Goal: Task Accomplishment & Management: Complete application form

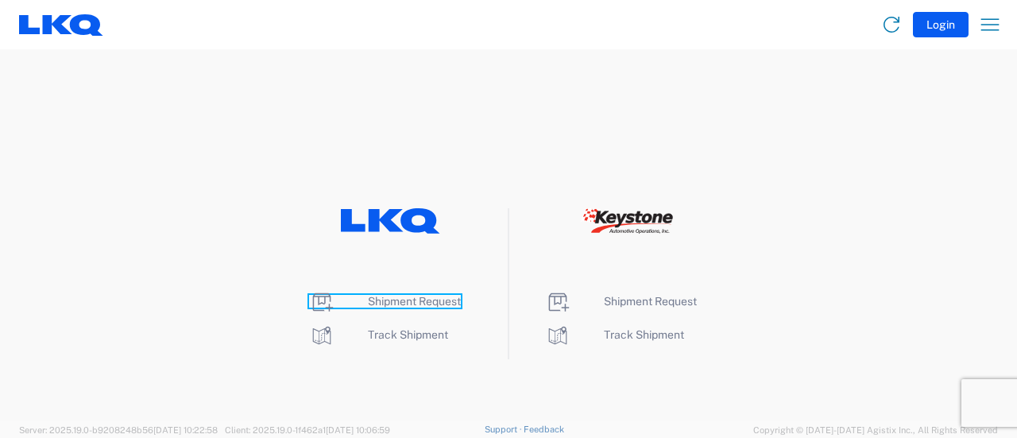
click at [411, 301] on span "Shipment Request" at bounding box center [414, 301] width 93 height 13
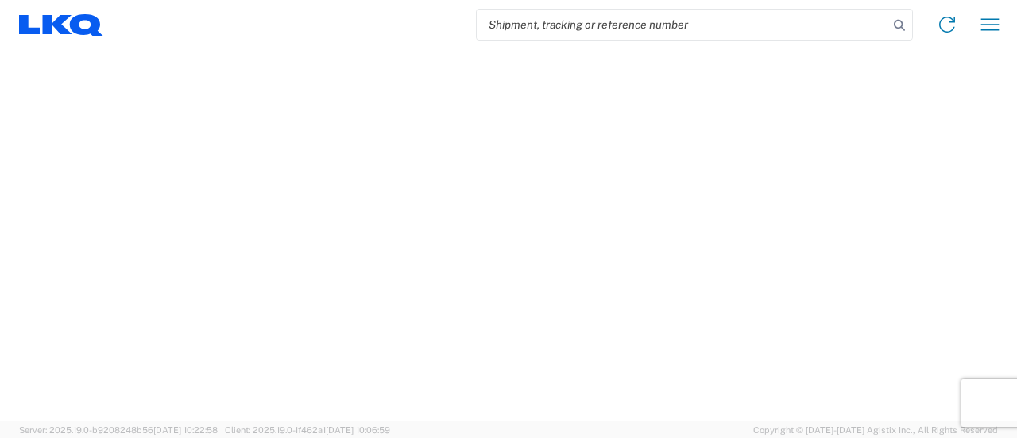
select select "FULL"
select select "LBS"
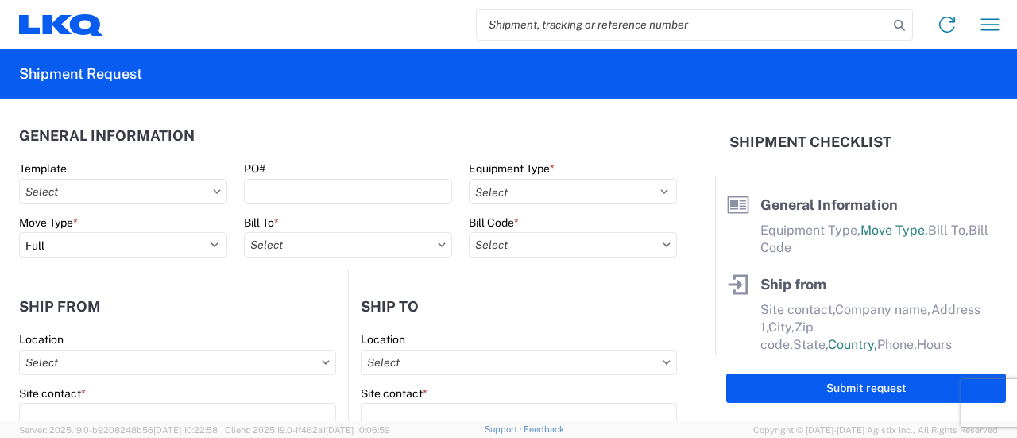
click at [588, 22] on input "search" at bounding box center [682, 25] width 411 height 30
paste input "56794990"
type input "56794990"
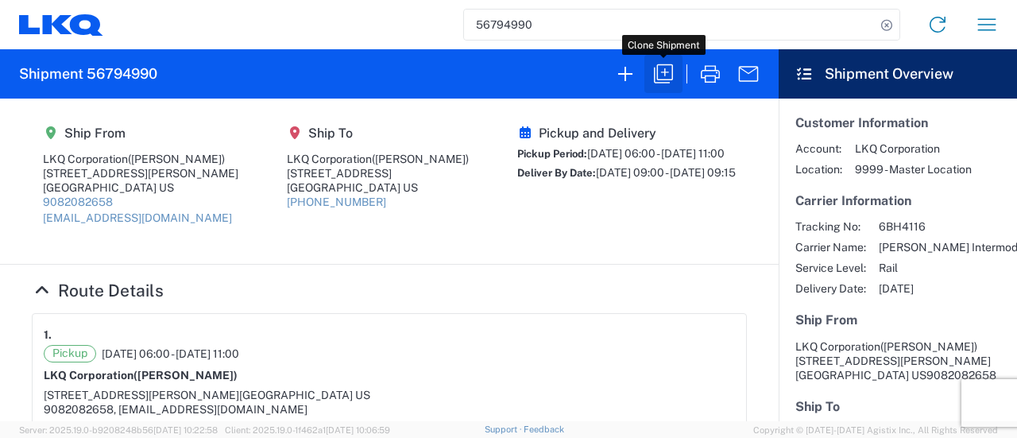
click at [672, 76] on icon "button" at bounding box center [663, 73] width 19 height 19
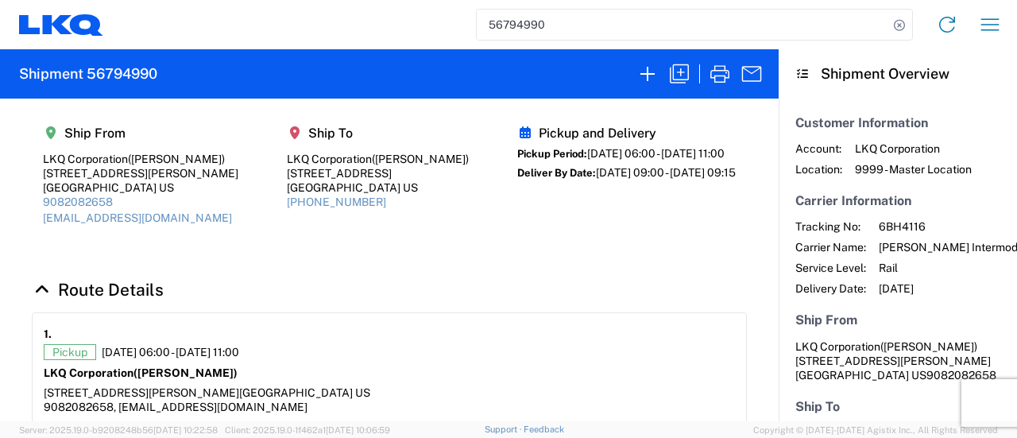
select select "FULL"
select select "US"
select select "LBS"
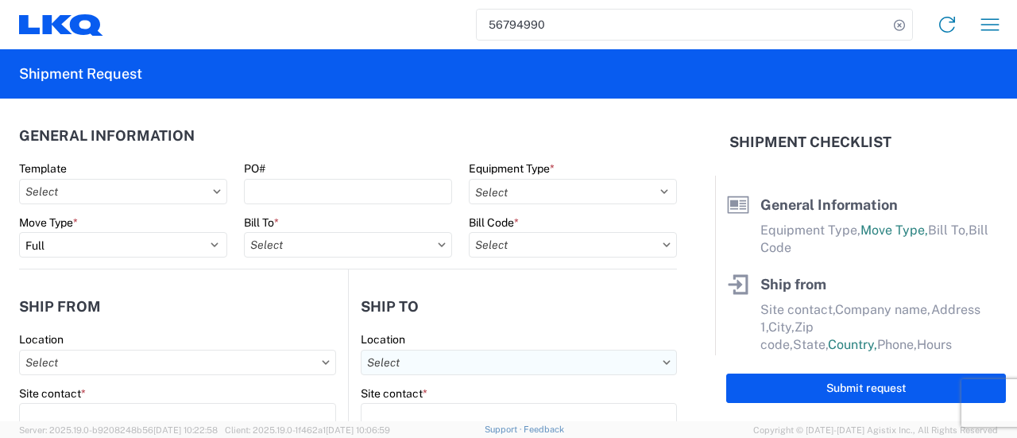
select select "BCAR"
type input "[PERSON_NAME]"
type input "LKQ Corporation"
type input "[STREET_ADDRESS][PERSON_NAME]"
type input "[GEOGRAPHIC_DATA]"
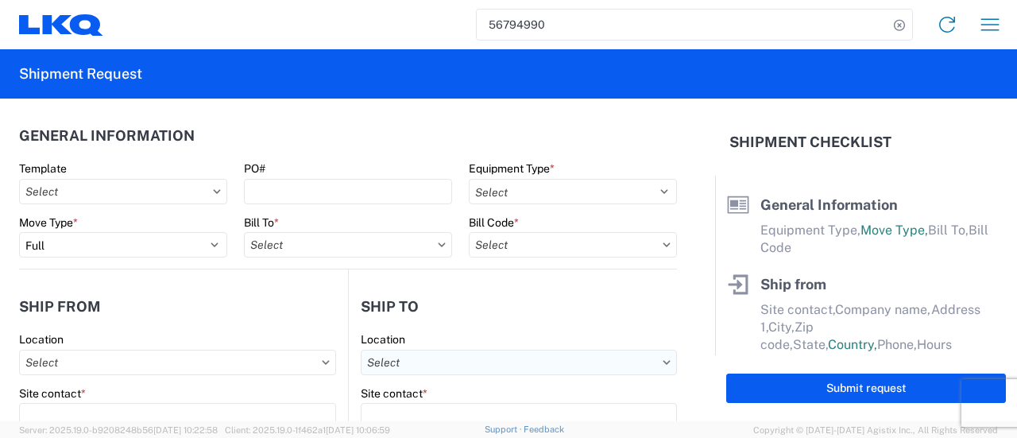
type input "91761"
type input "[EMAIL_ADDRESS][DOMAIN_NAME]"
type input "[PERSON_NAME]"
type input "LKQ Corporation"
type input "[STREET_ADDRESS]"
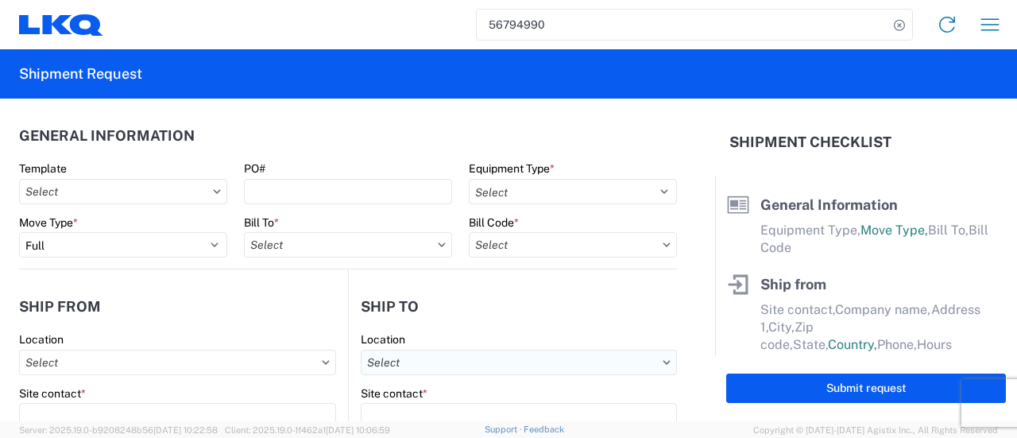
type input "[GEOGRAPHIC_DATA]"
type input "30336"
type input "[PERSON_NAME]"
type input "[EMAIL_ADDRESS][DOMAIN_NAME]"
type input "9082082658"
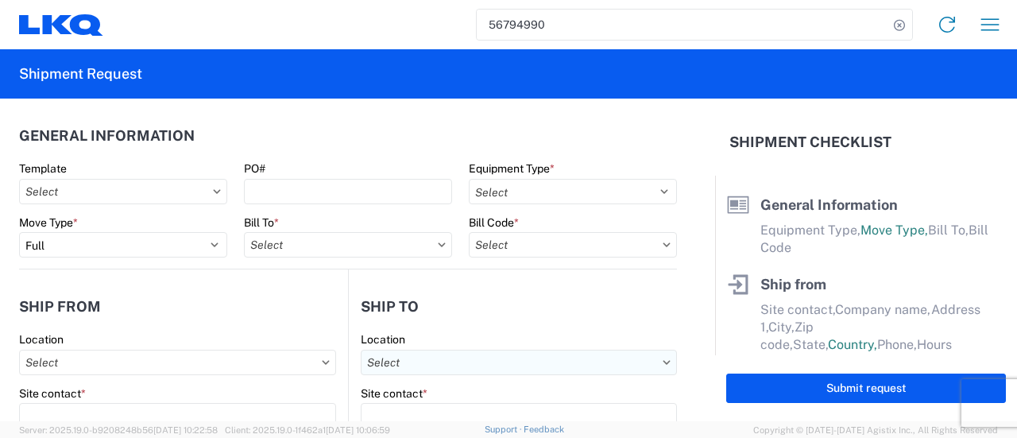
type input "[DATE]"
type input "42500"
type input "Engines, Transmissions"
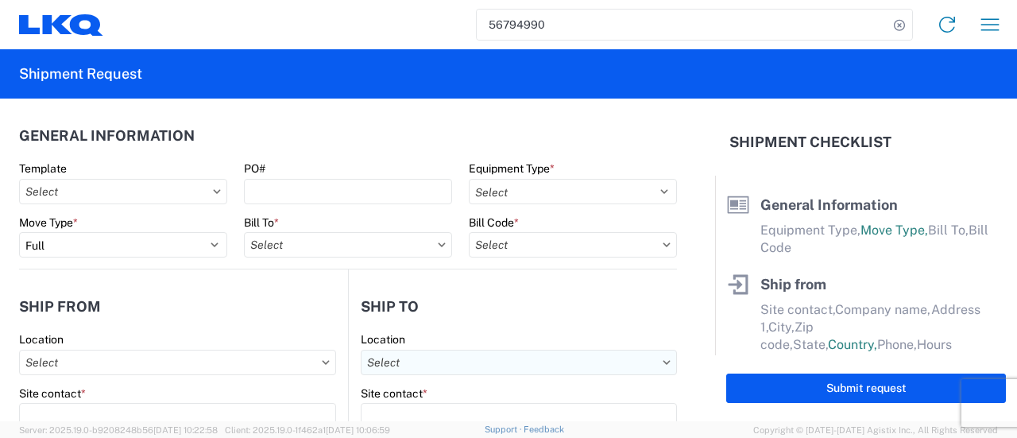
type input "30"
type input "0"
type input "1769 - [US_STATE] Core"
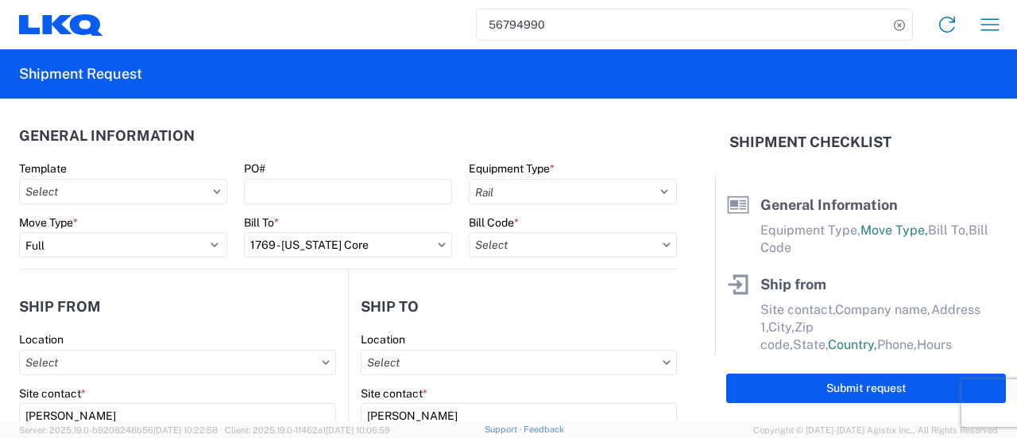
select select "CA"
select select "US"
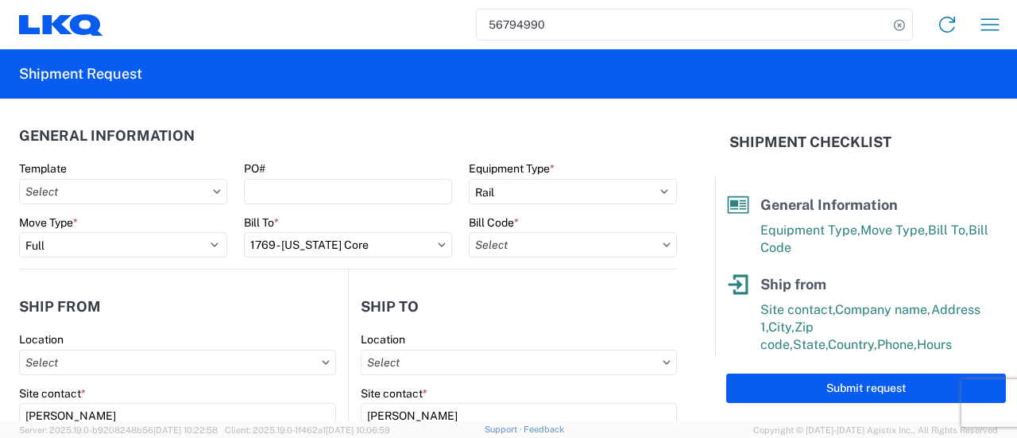
type input "1634 - [GEOGRAPHIC_DATA] - [PERSON_NAME] - Boat Rock"
type input "1769-6300-66000-0000 - 1769 Freight Out"
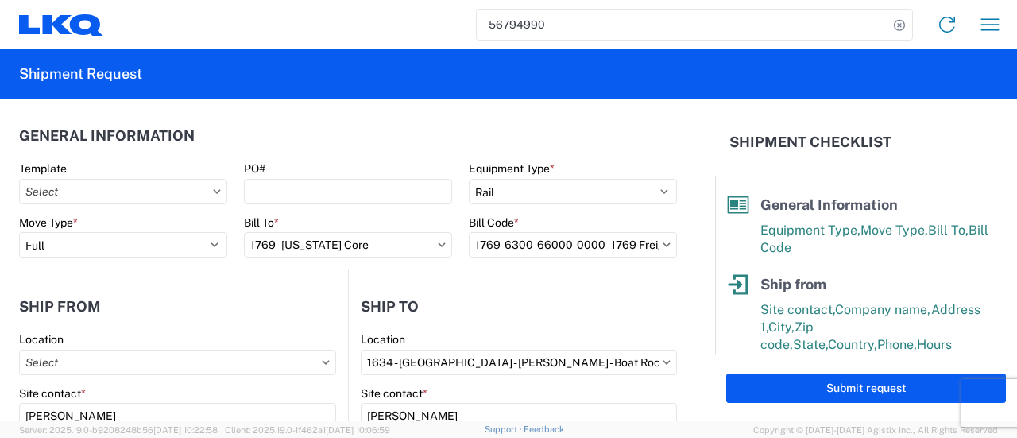
type input "1769 - [US_STATE] Core"
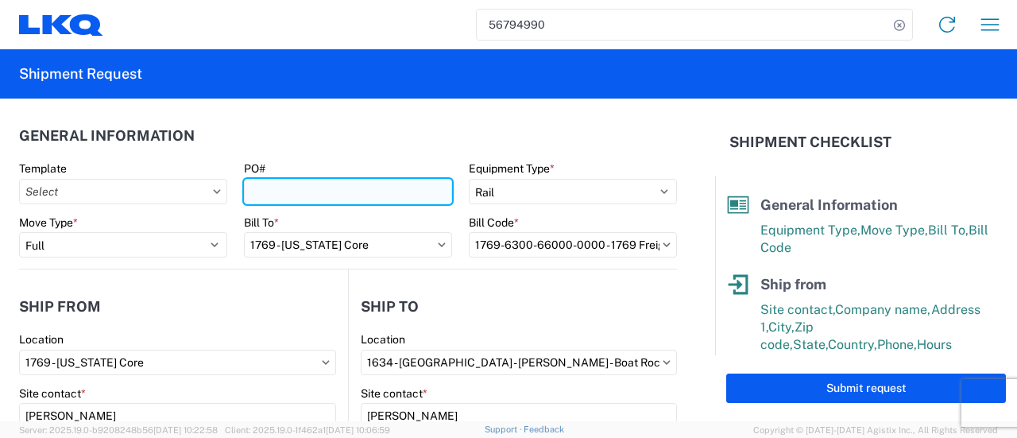
paste input "atl ext217"
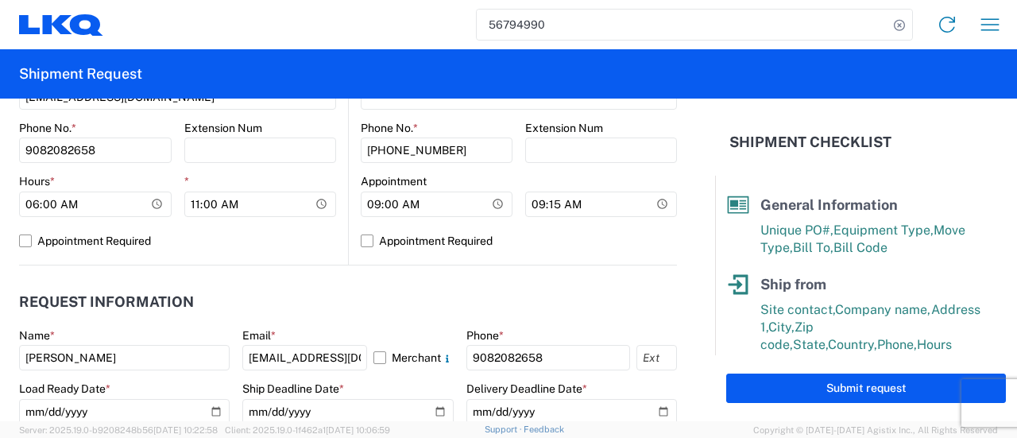
scroll to position [874, 0]
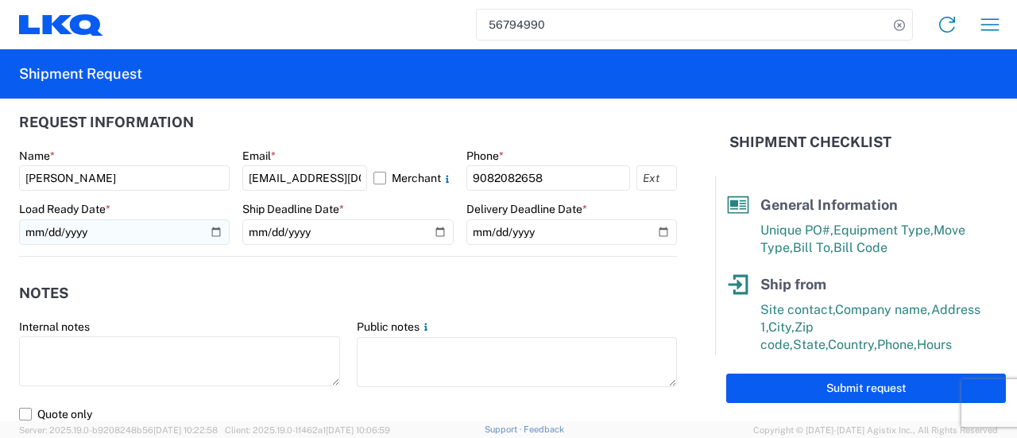
type input "atl ext218"
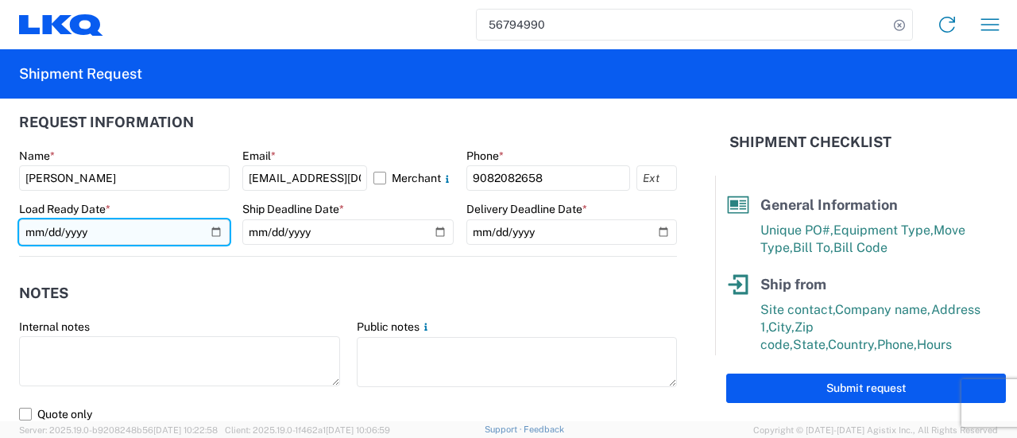
click at [210, 232] on input "[DATE]" at bounding box center [124, 231] width 210 height 25
type input "[DATE]"
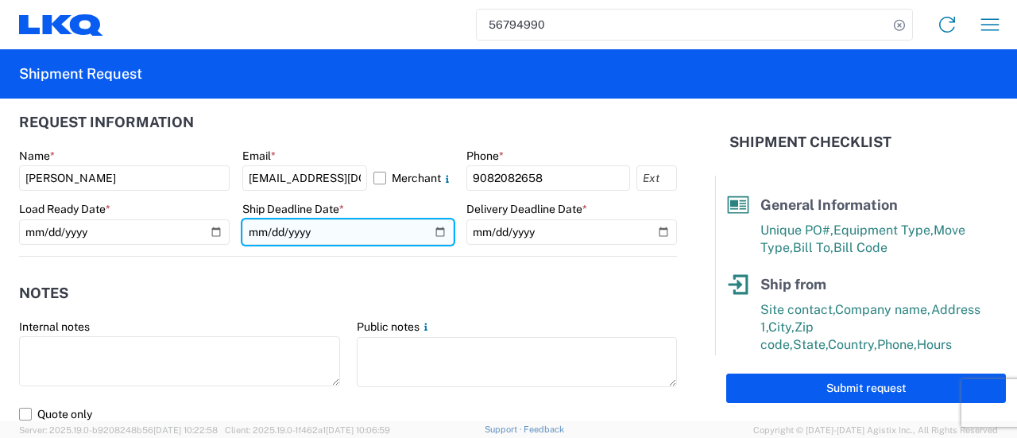
click at [433, 228] on input "[DATE]" at bounding box center [347, 231] width 210 height 25
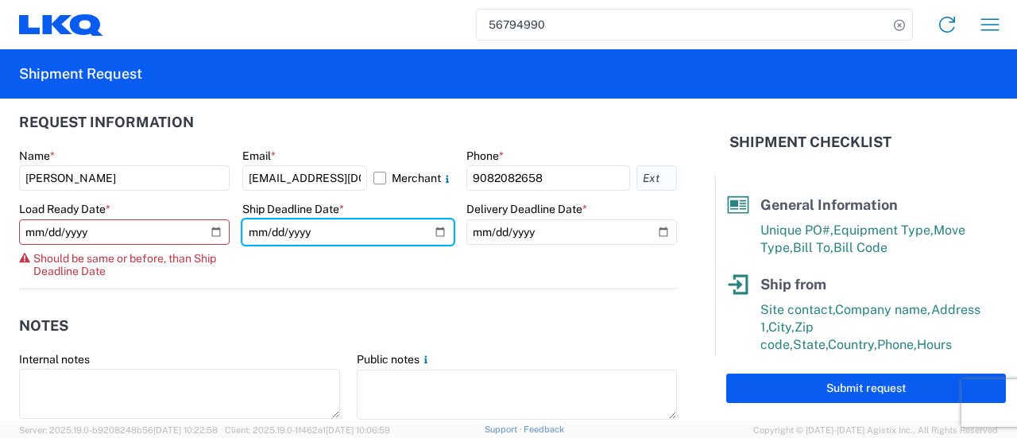
type input "[DATE]"
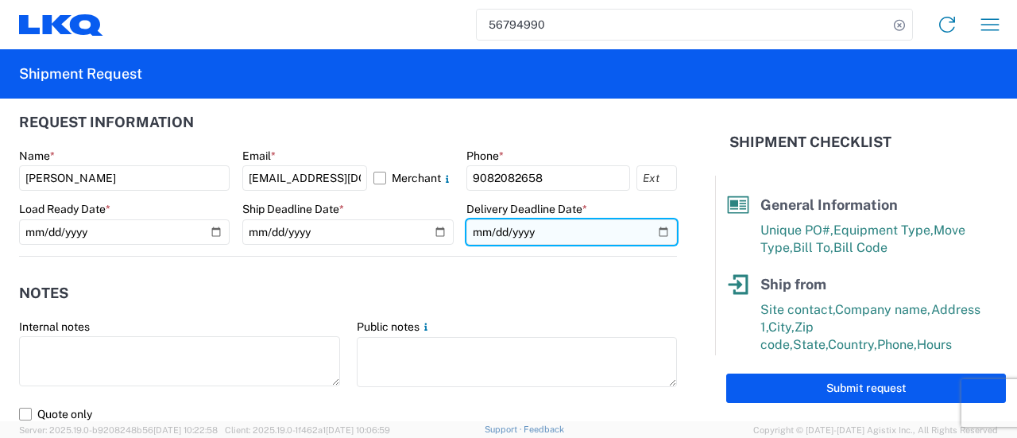
click at [648, 231] on input "[DATE]" at bounding box center [571, 231] width 210 height 25
type input "[DATE]"
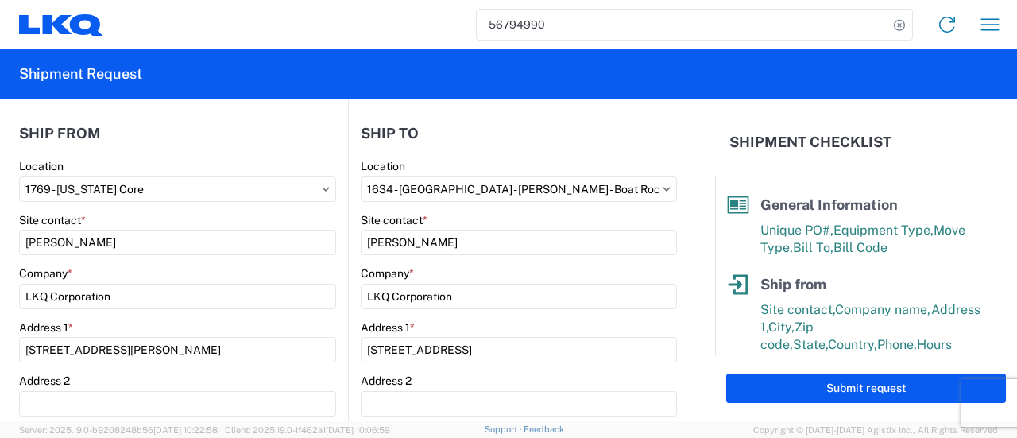
scroll to position [0, 0]
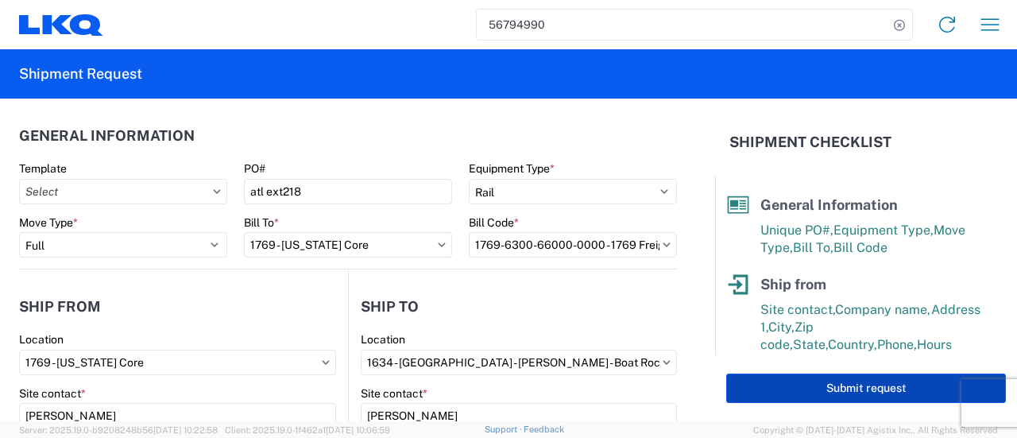
click at [850, 385] on button "Submit request" at bounding box center [866, 387] width 280 height 29
